Goal: Information Seeking & Learning: Find specific page/section

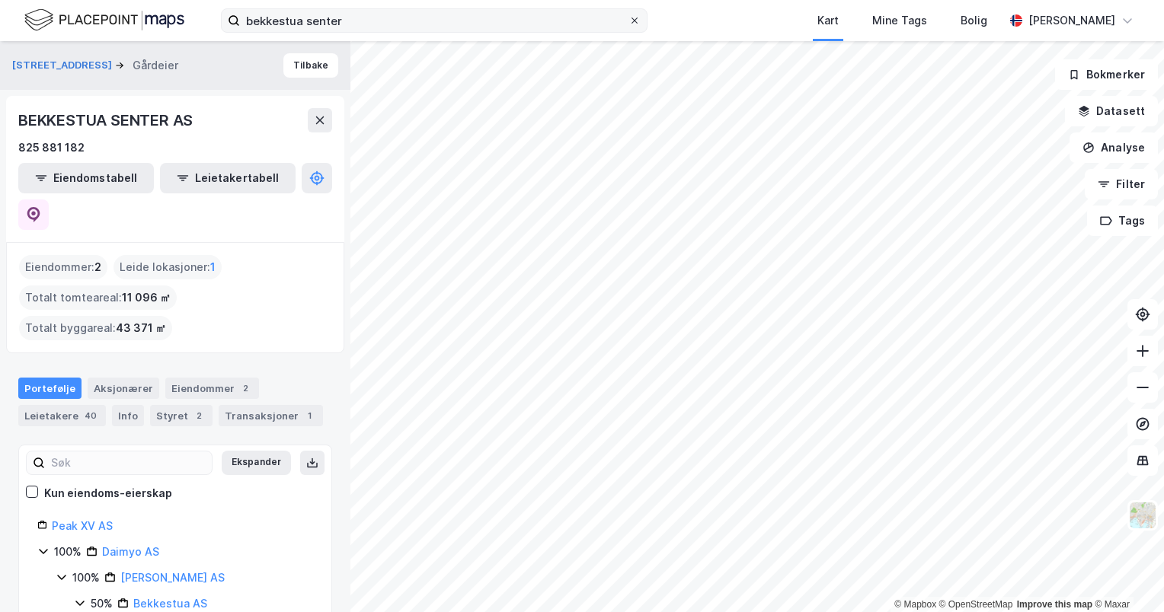
click at [637, 21] on icon at bounding box center [634, 20] width 9 height 9
click at [628, 21] on input "bekkestua senter" at bounding box center [434, 20] width 388 height 23
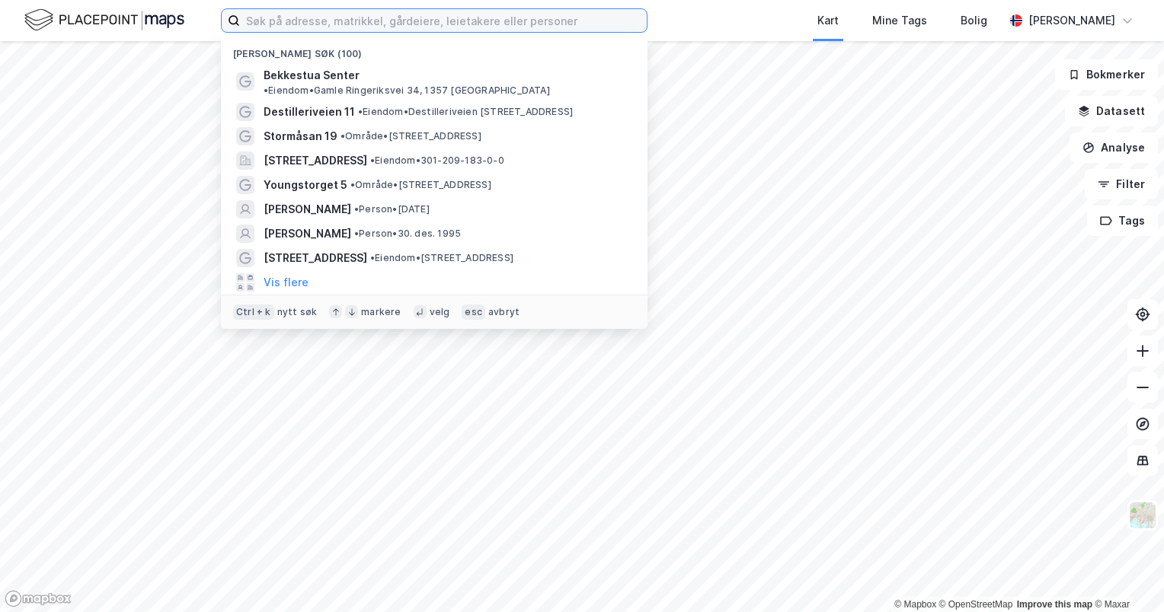
click at [553, 19] on input at bounding box center [443, 20] width 407 height 23
click at [728, 18] on div "Kart Mine Tags Bolig" at bounding box center [862, 20] width 283 height 41
click at [329, 21] on input at bounding box center [443, 20] width 407 height 23
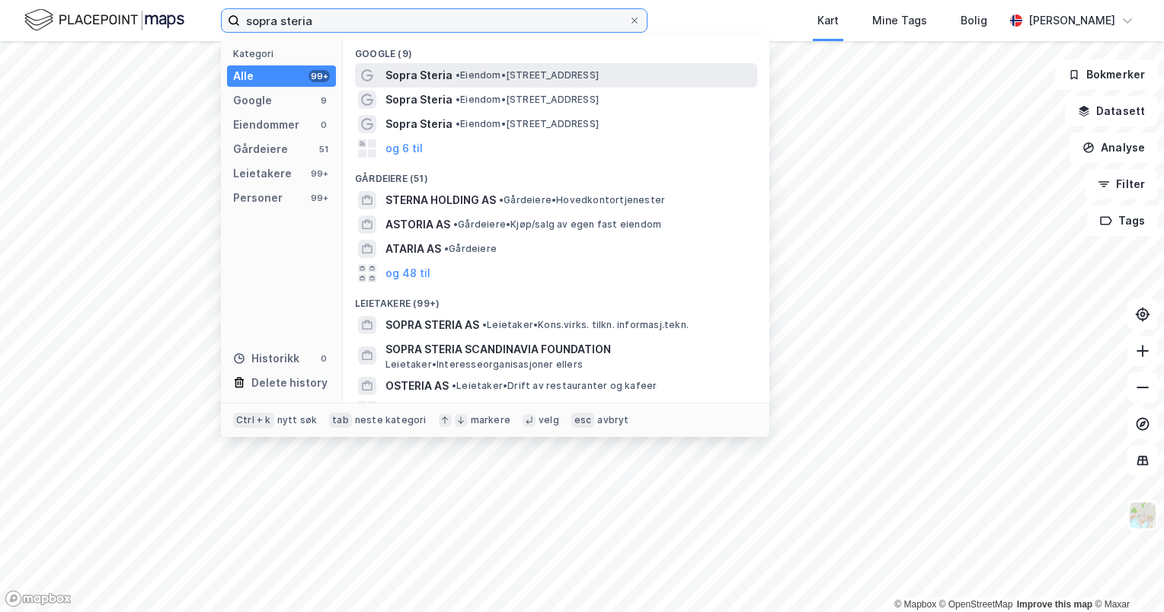
type input "sopra steria"
click at [440, 74] on span "Sopra Steria" at bounding box center [418, 75] width 67 height 18
